Goal: Task Accomplishment & Management: Manage account settings

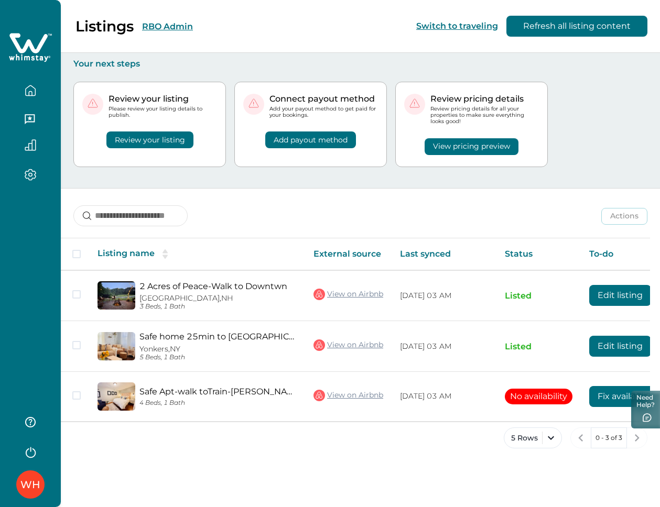
click at [165, 25] on button "RBO Admin" at bounding box center [167, 26] width 51 height 10
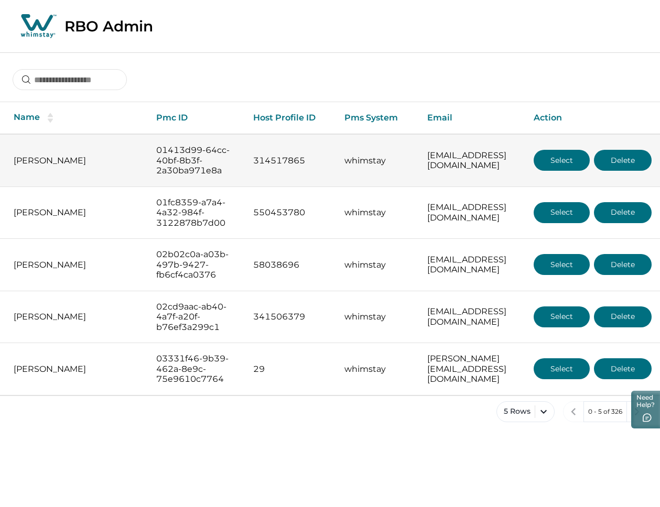
click at [543, 164] on button "Select" at bounding box center [561, 160] width 56 height 21
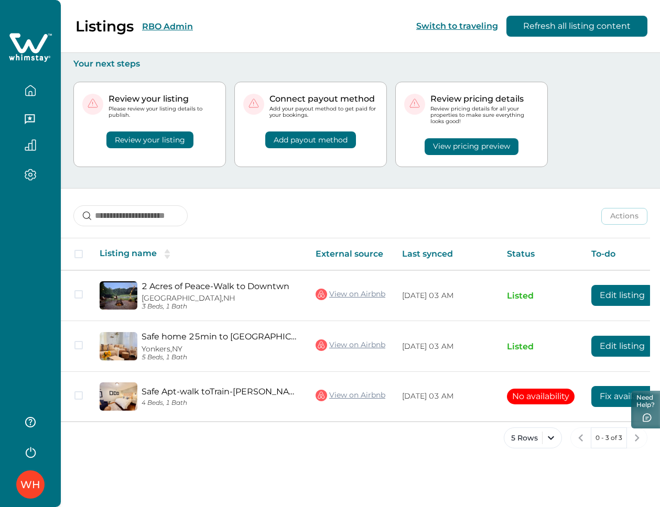
click at [173, 25] on button "RBO Admin" at bounding box center [167, 26] width 51 height 10
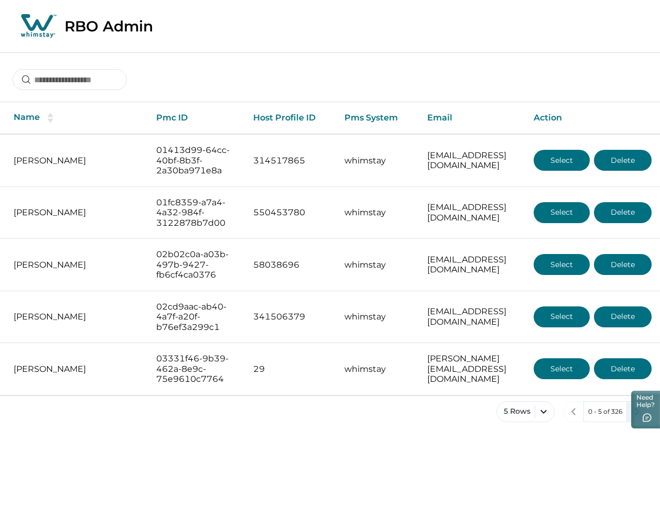
click at [543, 419] on icon "next page" at bounding box center [636, 411] width 15 height 15
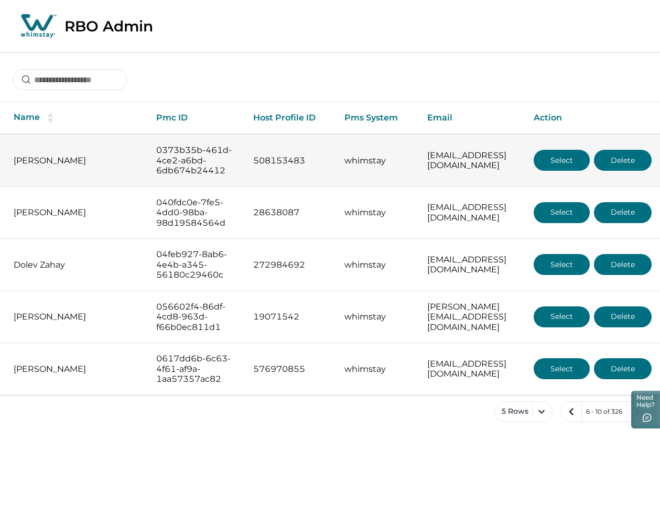
click at [543, 169] on button "Select" at bounding box center [561, 160] width 56 height 21
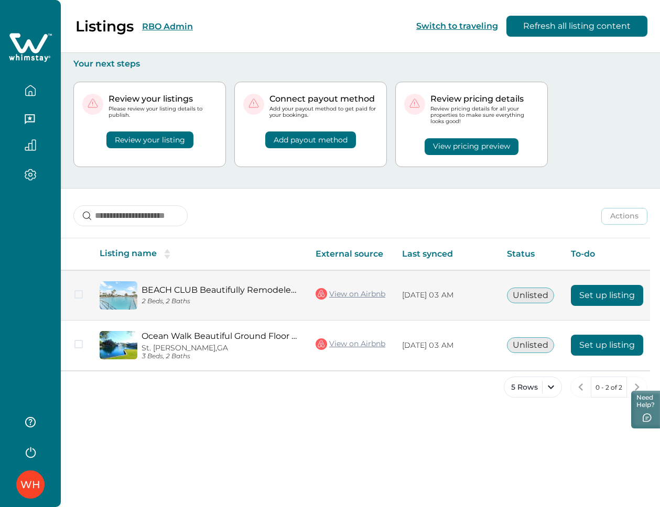
click at [543, 289] on button "Set up listing" at bounding box center [606, 295] width 72 height 21
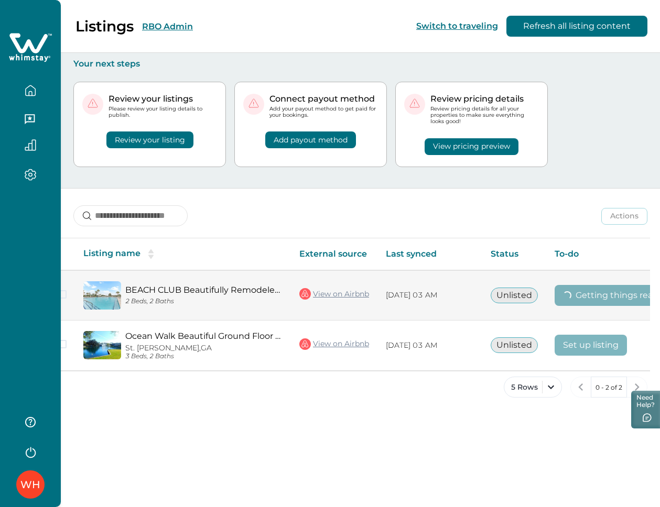
scroll to position [0, 18]
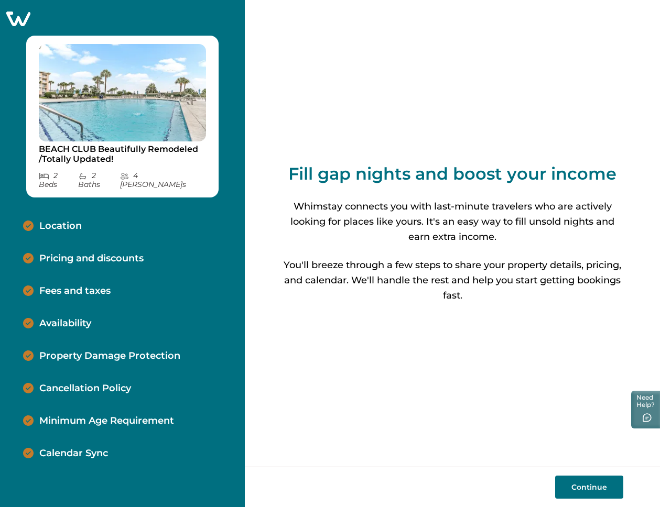
click at [93, 286] on p "Fees and taxes" at bounding box center [74, 292] width 71 height 12
